Goal: Task Accomplishment & Management: Use online tool/utility

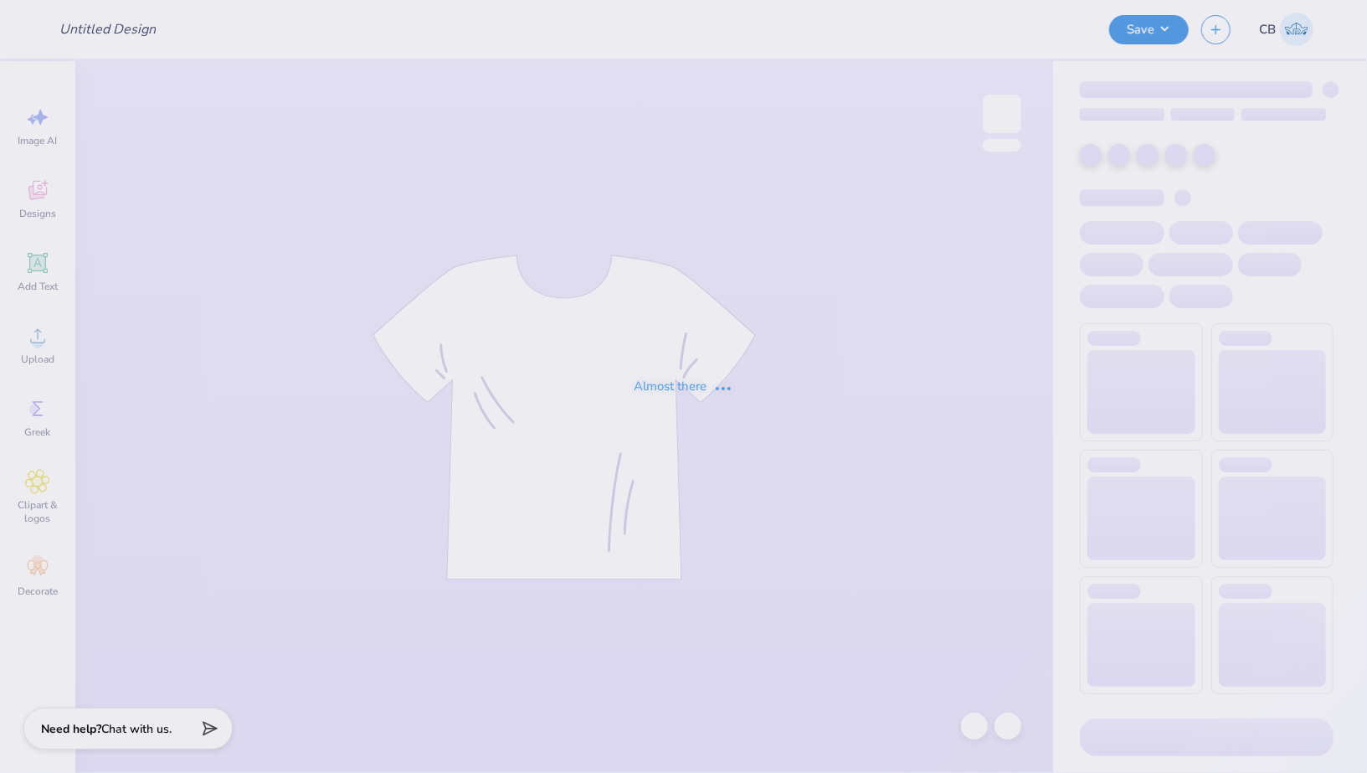
type input "Jules Dailey : Penn State University Park"
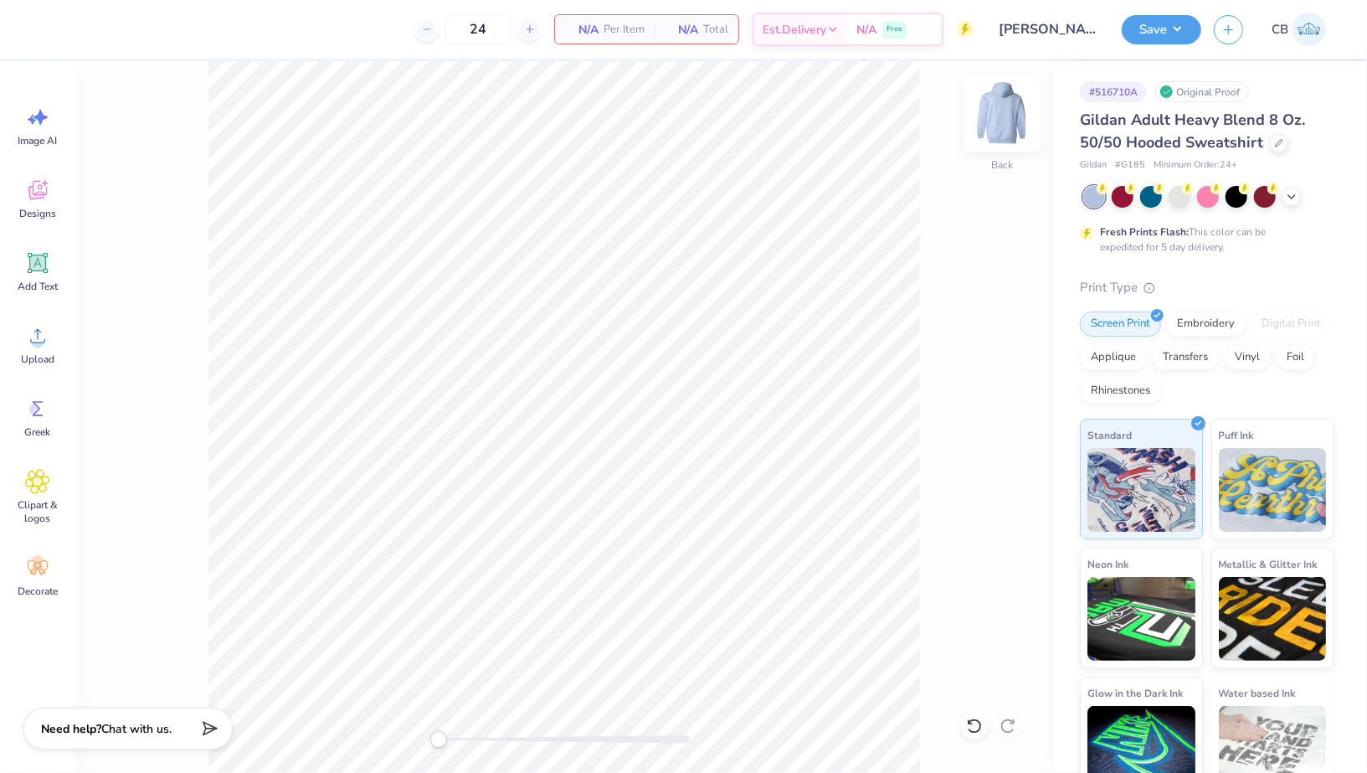
click at [1008, 120] on img at bounding box center [1002, 113] width 67 height 67
click at [1287, 198] on icon at bounding box center [1291, 194] width 13 height 13
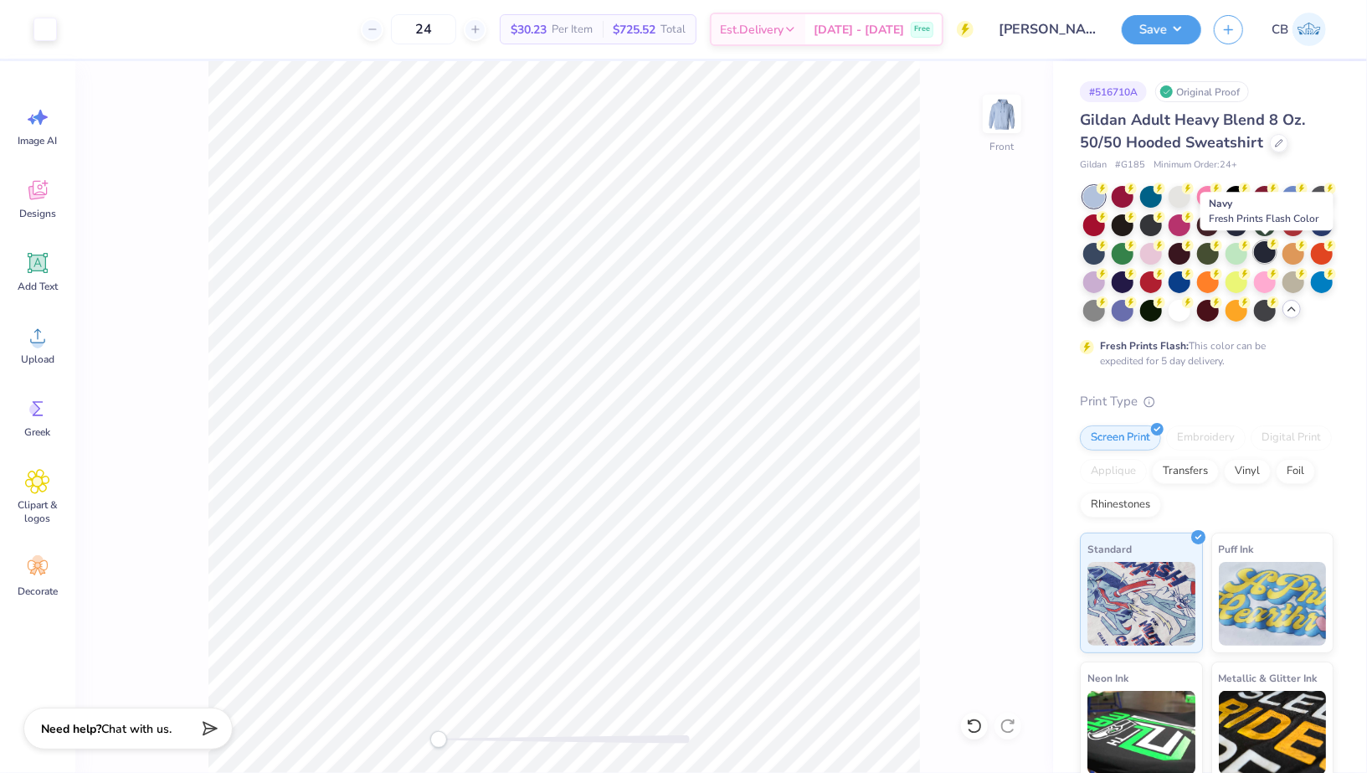
click at [1262, 254] on div at bounding box center [1265, 252] width 22 height 22
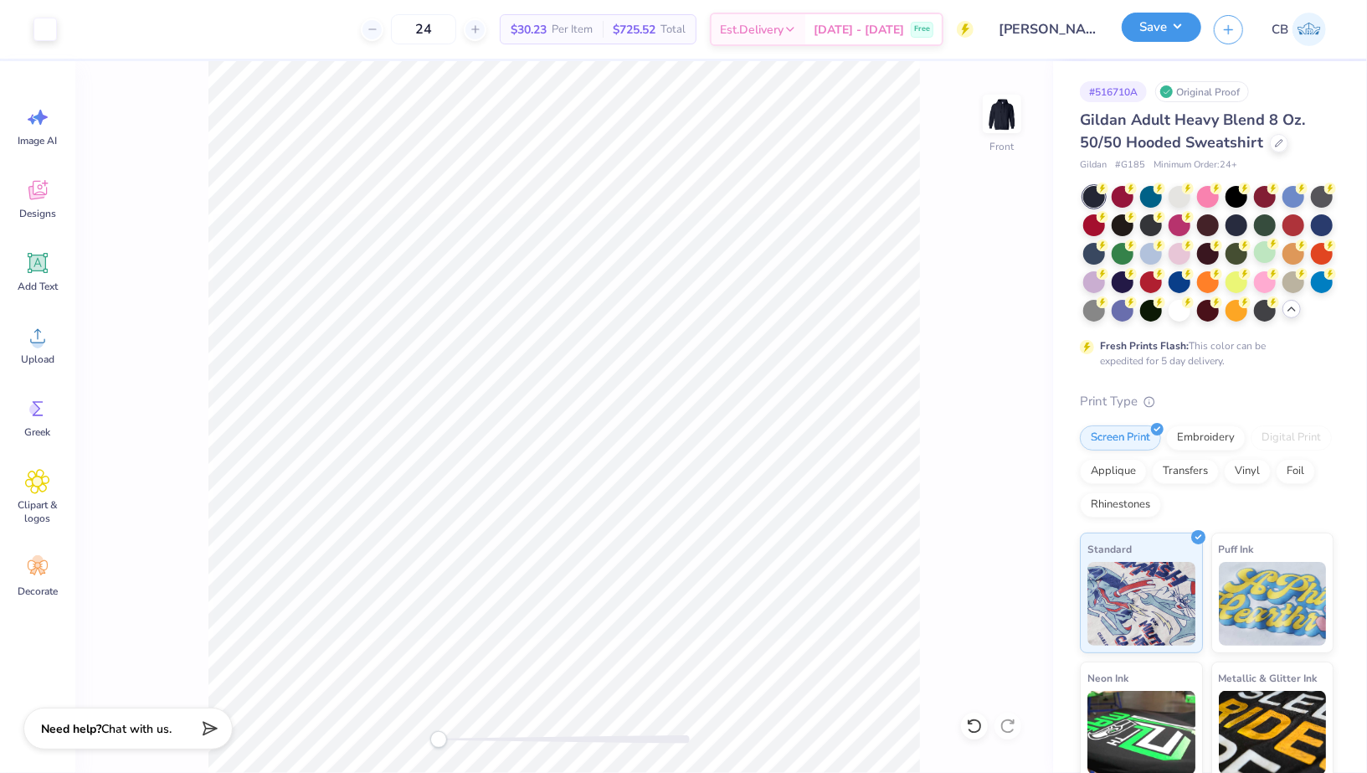
click at [1167, 21] on button "Save" at bounding box center [1162, 27] width 80 height 29
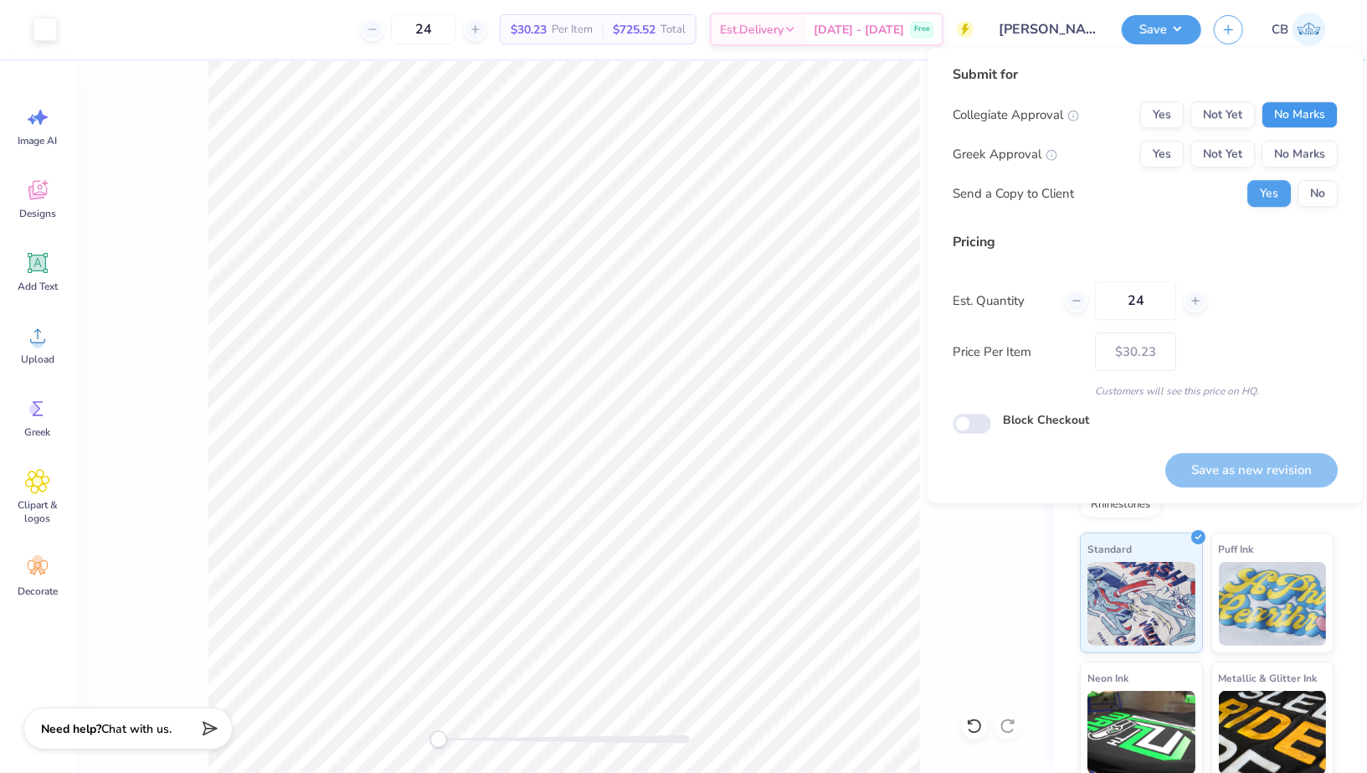
click at [1299, 111] on button "No Marks" at bounding box center [1300, 114] width 76 height 27
click at [1299, 142] on button "No Marks" at bounding box center [1300, 154] width 76 height 27
click at [1329, 183] on button "No" at bounding box center [1318, 193] width 40 height 27
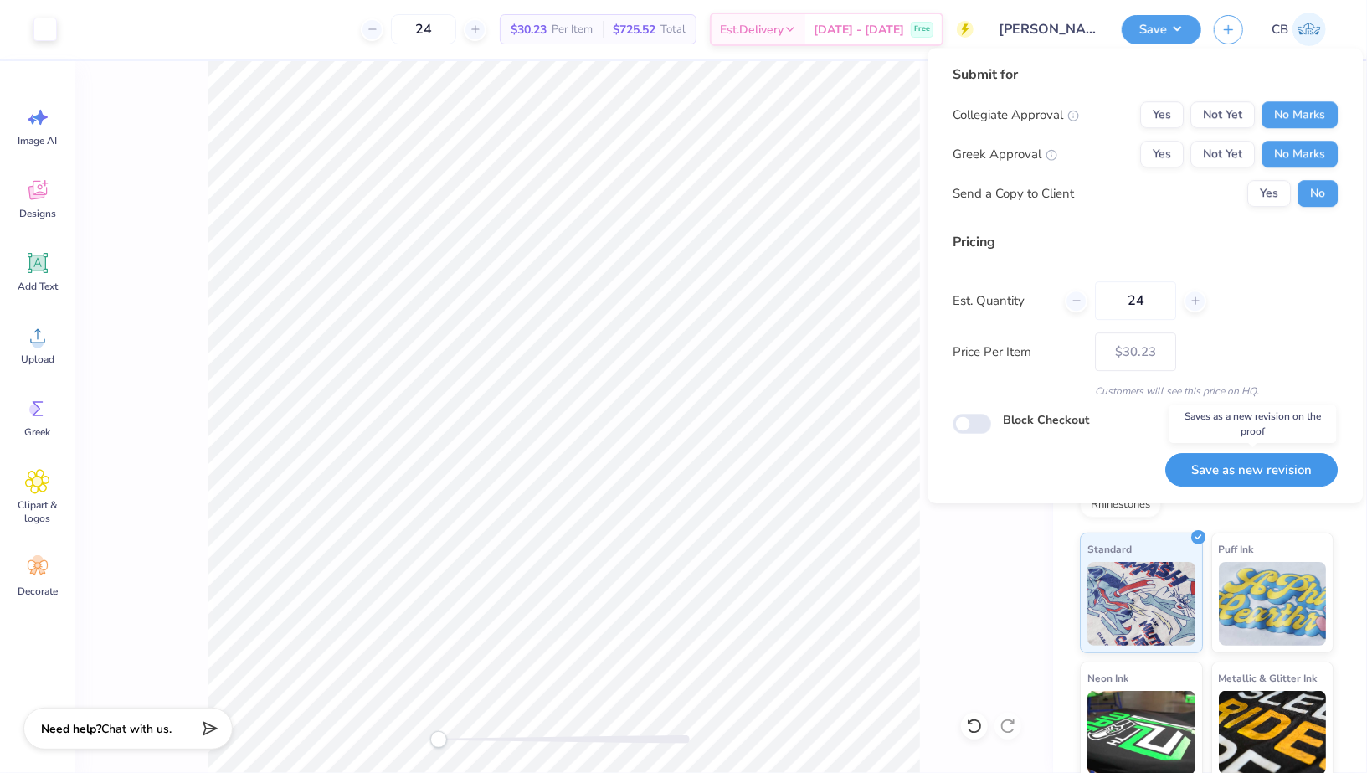
click at [1188, 472] on button "Save as new revision" at bounding box center [1252, 470] width 173 height 34
type input "$30.23"
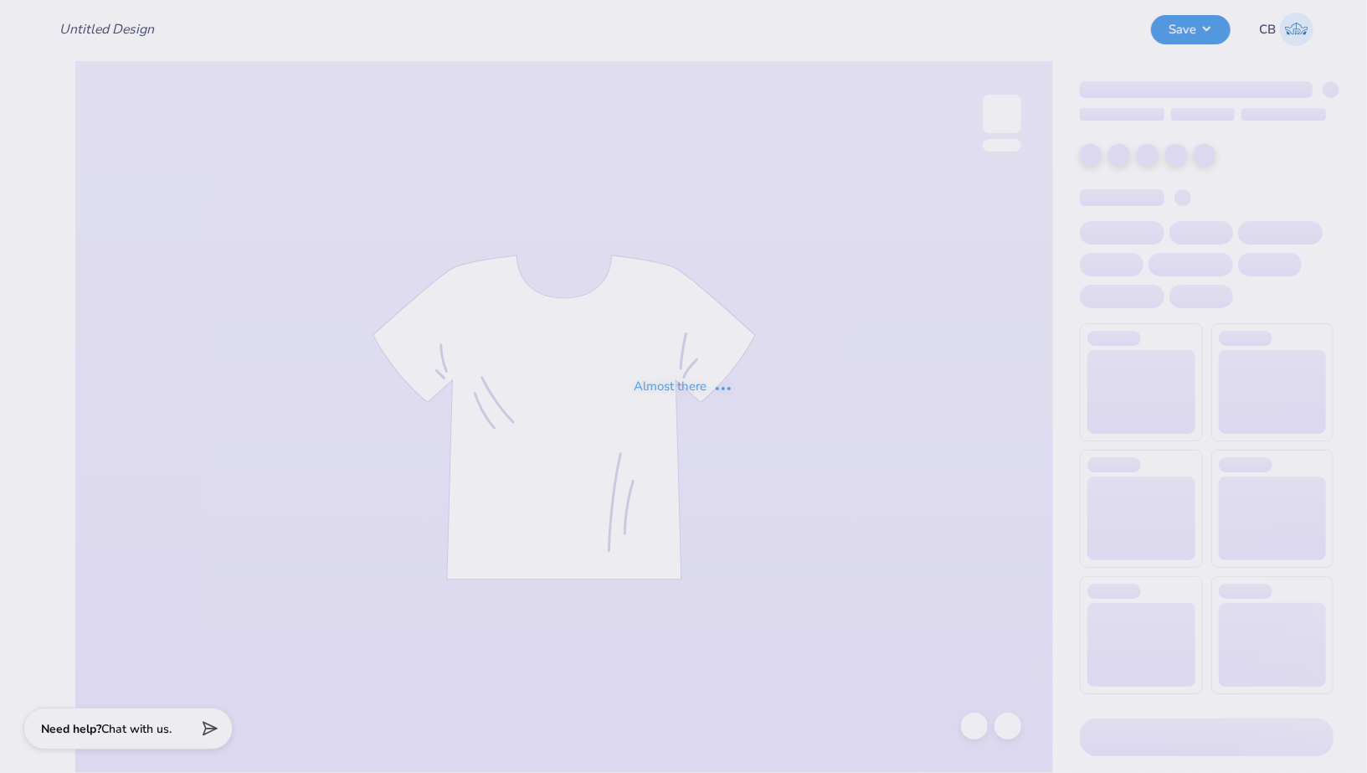
type input "SNA 2025"
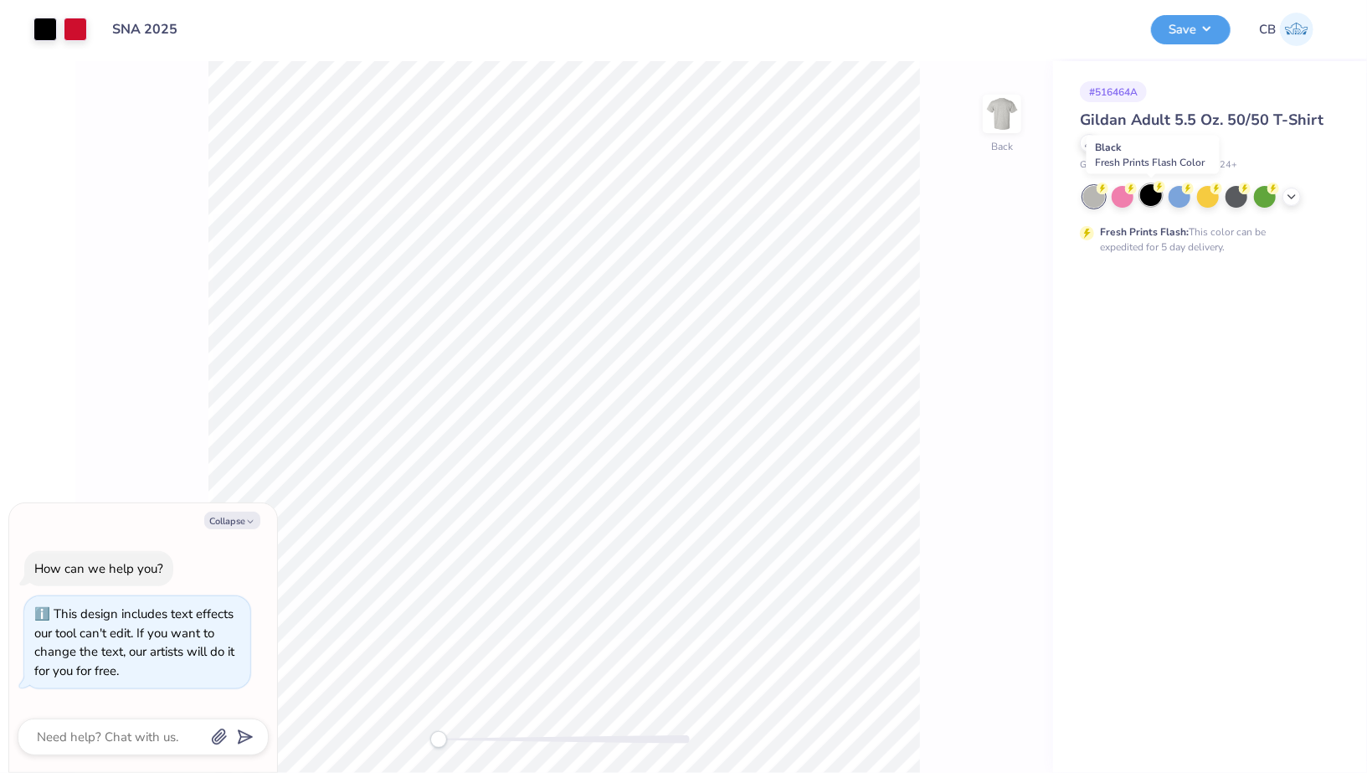
click at [1156, 191] on icon at bounding box center [1160, 187] width 12 height 12
click at [44, 23] on div at bounding box center [44, 27] width 23 height 23
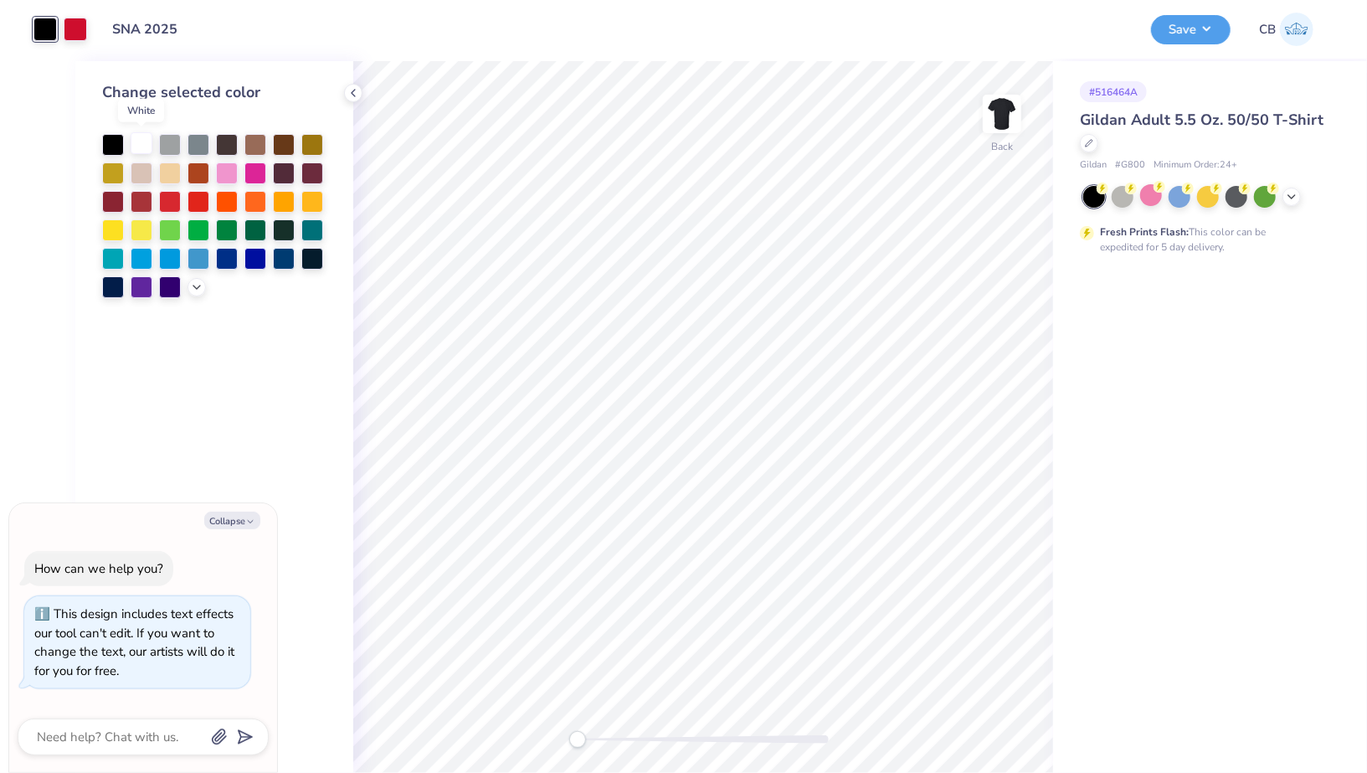
click at [141, 142] on div at bounding box center [142, 143] width 22 height 22
click at [1184, 27] on button "Save" at bounding box center [1191, 27] width 80 height 29
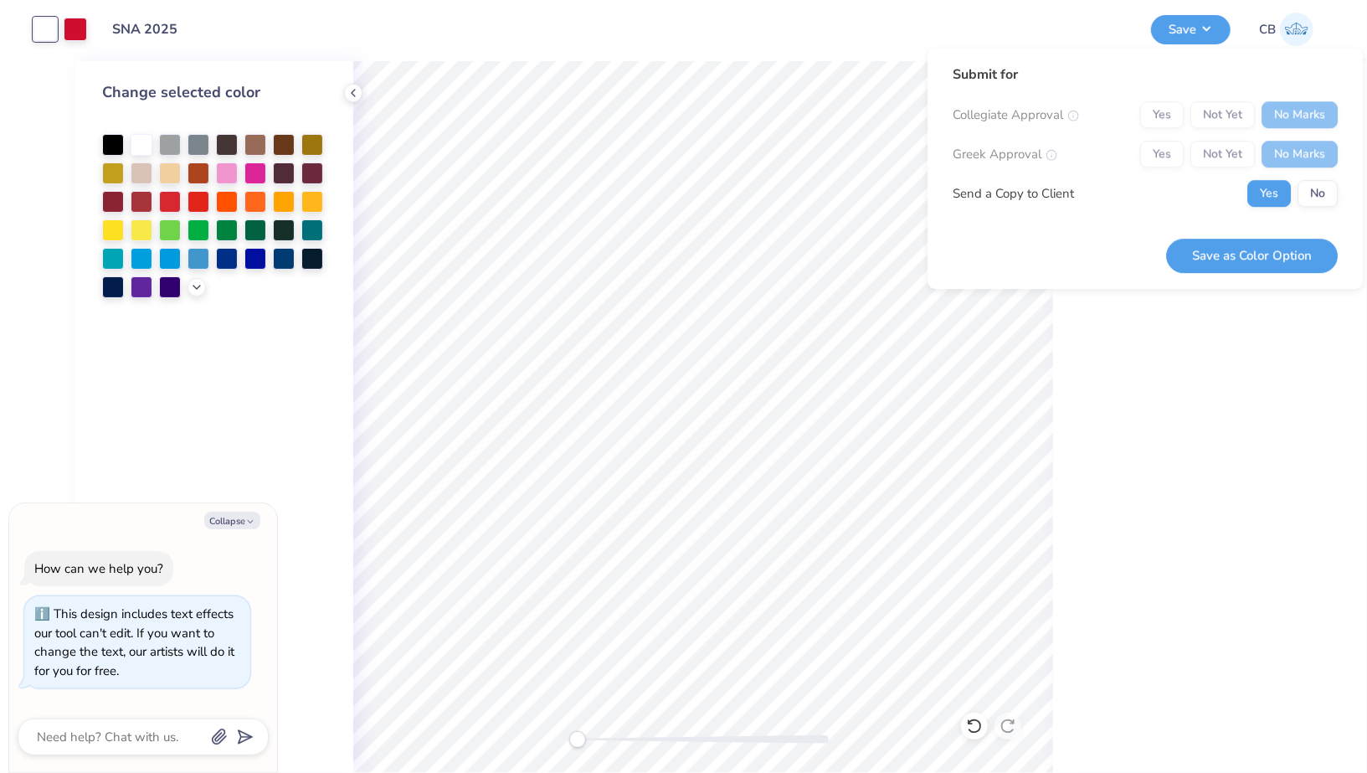
click at [1158, 106] on div "Yes Not Yet No Marks" at bounding box center [1240, 114] width 198 height 27
click at [1323, 198] on button "No" at bounding box center [1318, 193] width 40 height 27
click at [1279, 226] on div "Save as Color Option" at bounding box center [1252, 245] width 172 height 53
click at [1279, 245] on button "Save as Color Option" at bounding box center [1252, 256] width 172 height 34
type textarea "x"
